Goal: Transaction & Acquisition: Purchase product/service

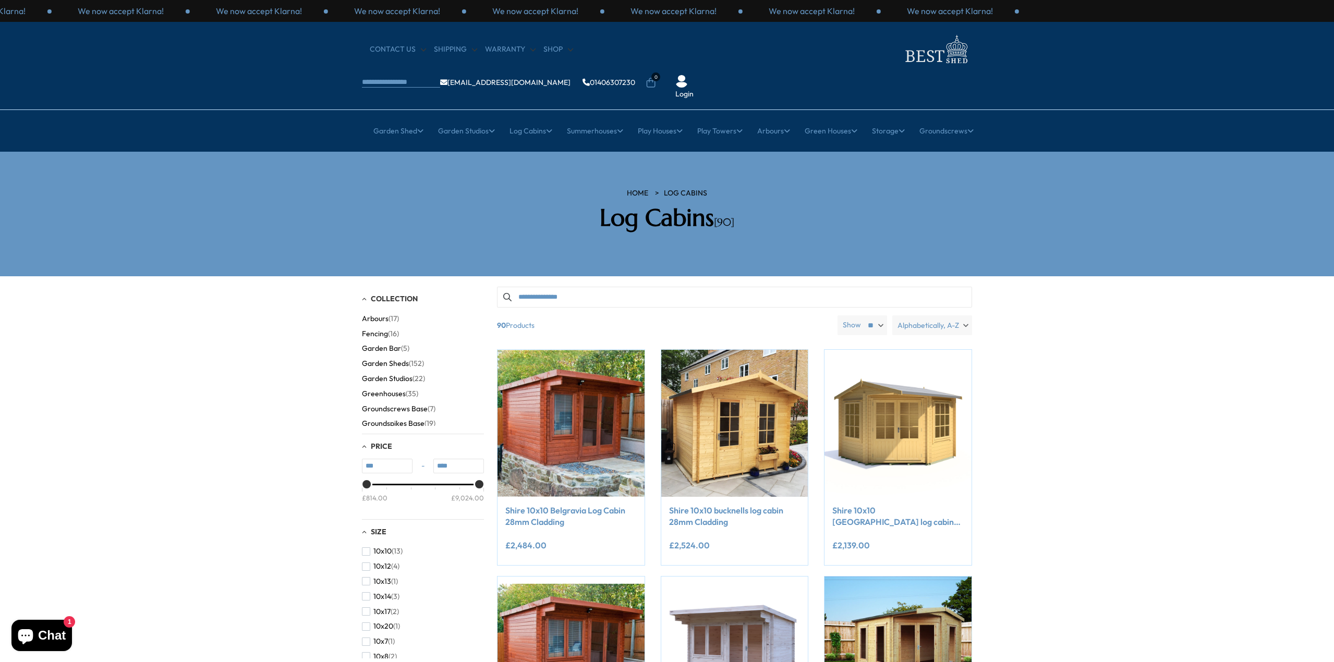
scroll to position [95, 0]
click at [375, 399] on span "Summerhouses" at bounding box center [387, 403] width 50 height 9
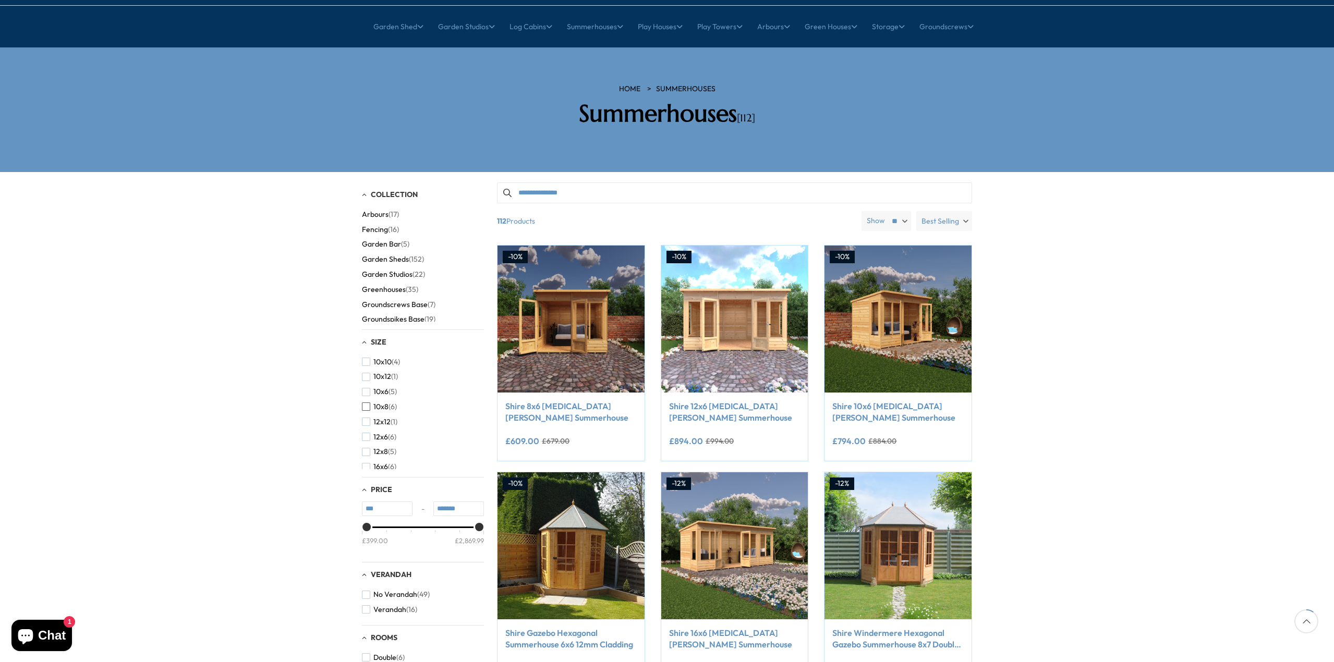
click at [366, 402] on span "button" at bounding box center [366, 406] width 8 height 8
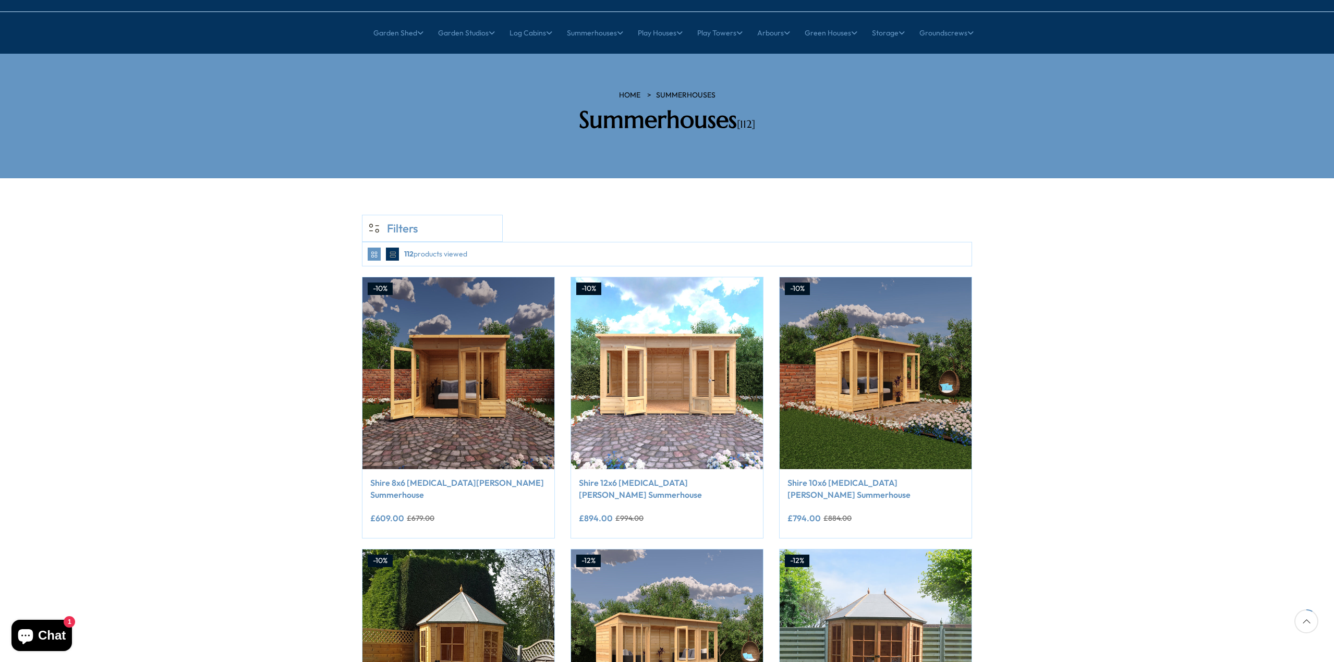
scroll to position [104, 0]
